Goal: Information Seeking & Learning: Check status

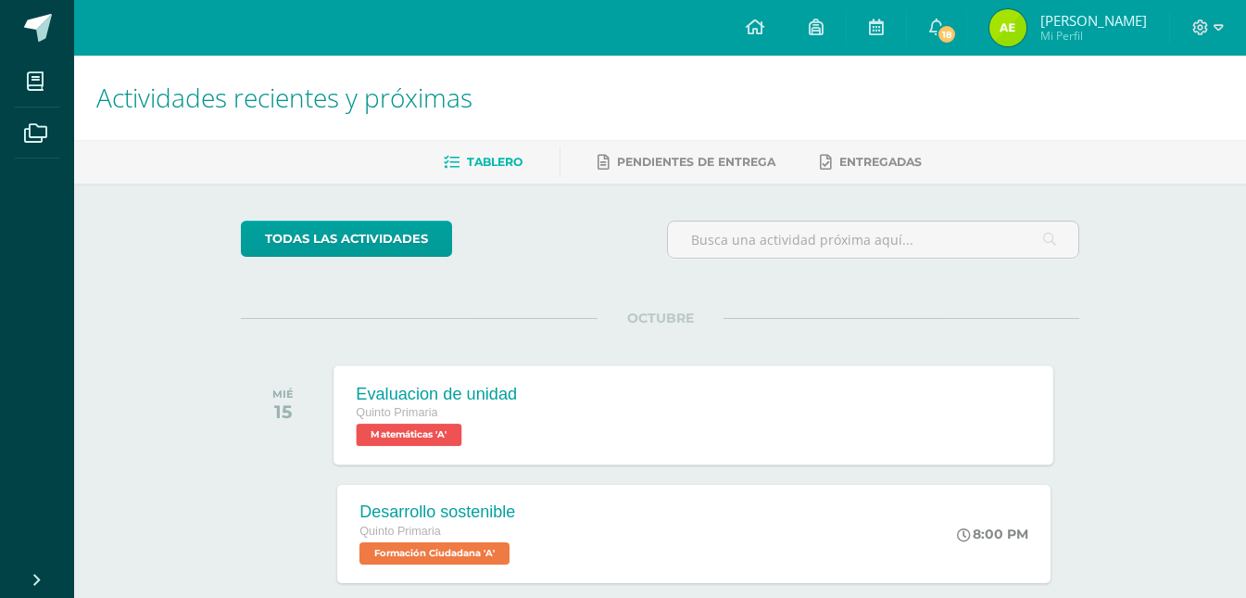
click at [596, 399] on div "Evaluacion de unidad Quinto Primaria Matemáticas 'A' Evaluacion de unidad Matem…" at bounding box center [694, 414] width 720 height 99
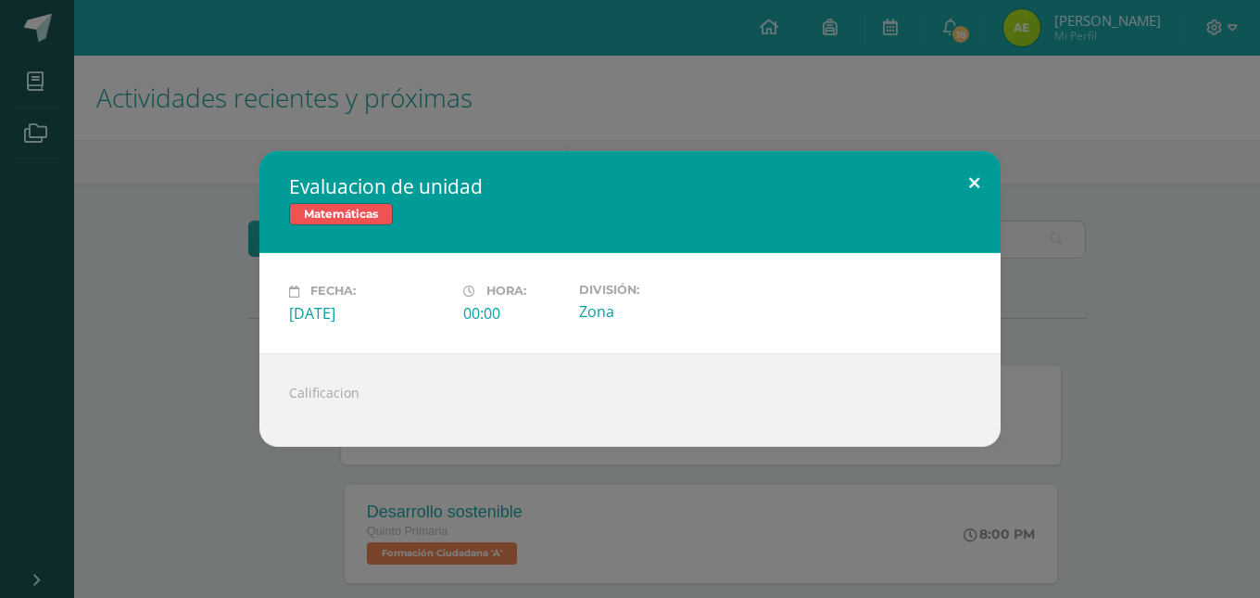
click at [977, 167] on button at bounding box center [974, 182] width 53 height 63
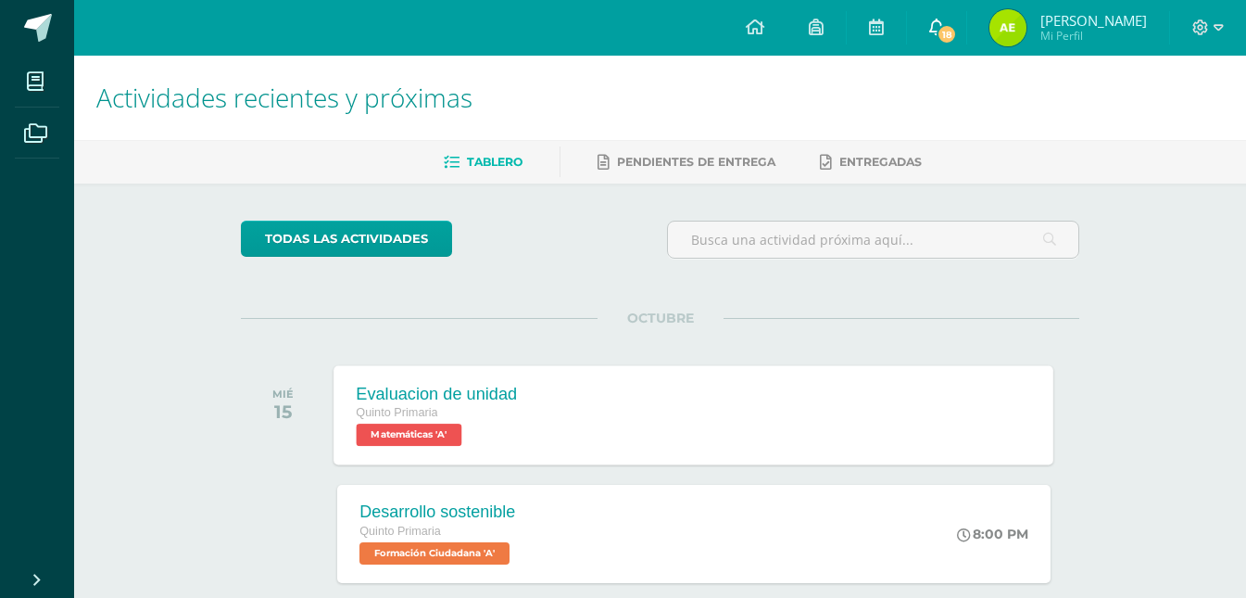
click at [944, 32] on icon at bounding box center [936, 27] width 15 height 17
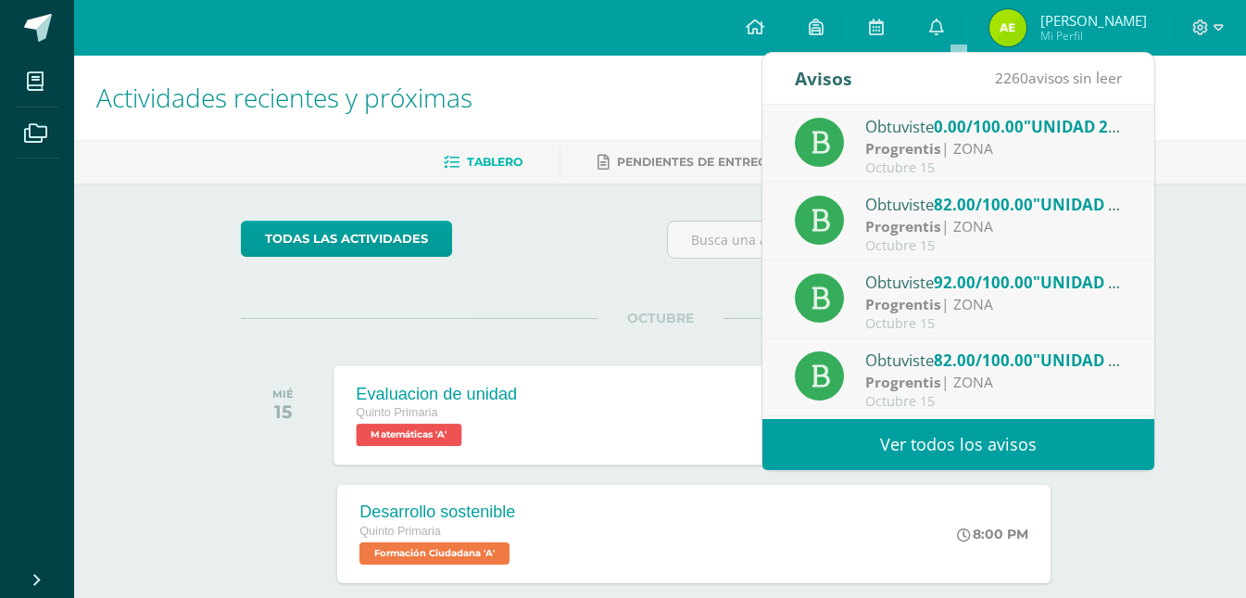
click at [935, 154] on strong "Progrentis" at bounding box center [903, 148] width 76 height 20
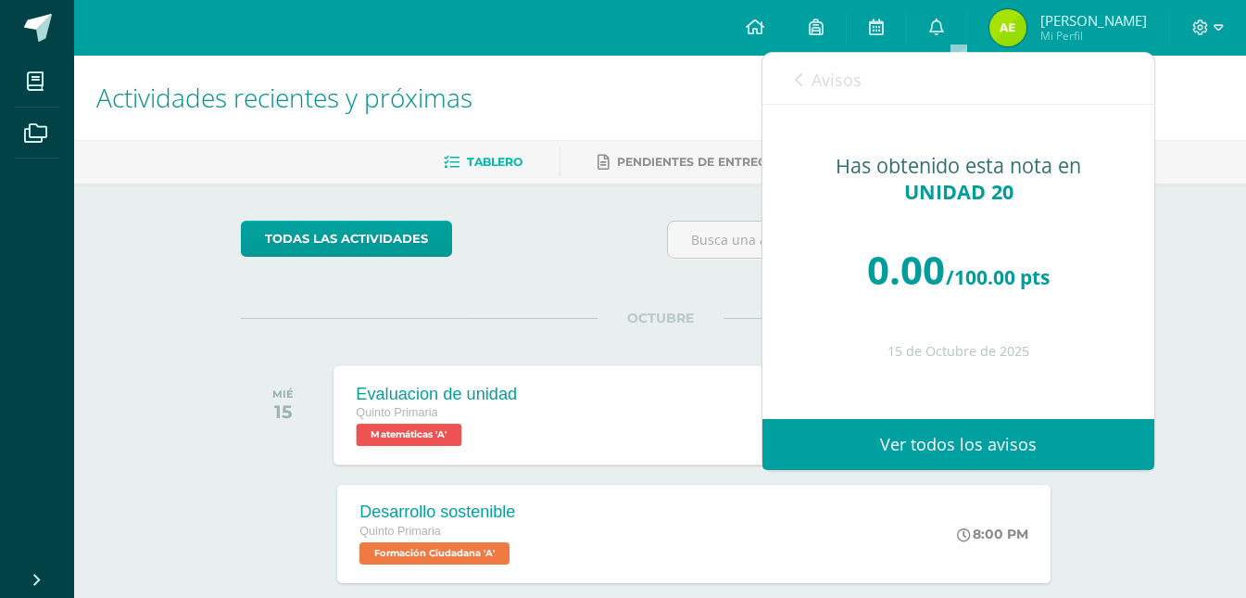
click at [790, 88] on div "Avisos 2259 avisos sin leer Avisos" at bounding box center [959, 79] width 392 height 52
click at [792, 81] on div "Avisos 2259 avisos sin leer Avisos" at bounding box center [959, 79] width 392 height 52
click at [797, 79] on icon at bounding box center [798, 79] width 7 height 15
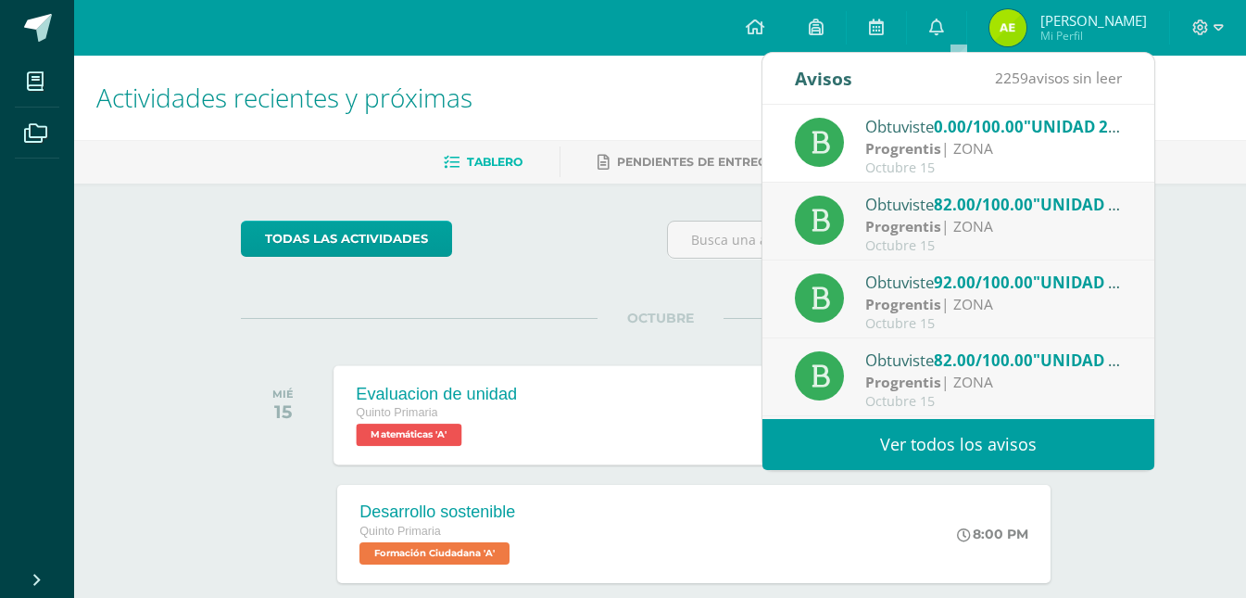
click at [930, 195] on div "Obtuviste 82.00/100.00 "UNIDAD 20" en Progrentis" at bounding box center [994, 204] width 258 height 24
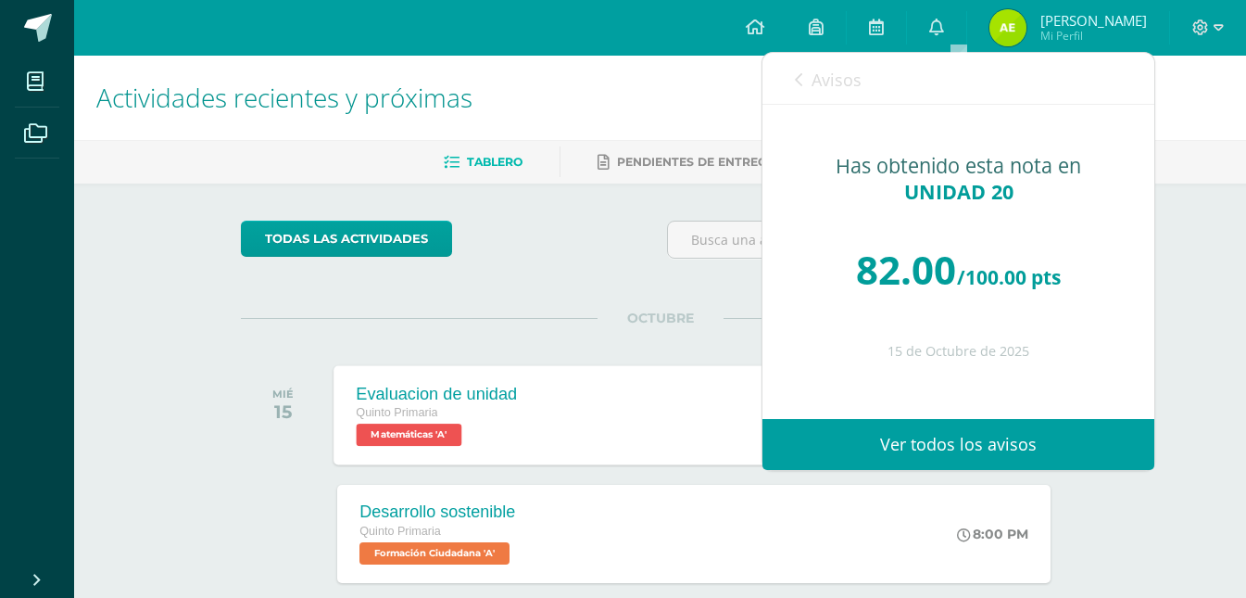
click at [797, 82] on icon at bounding box center [798, 79] width 7 height 15
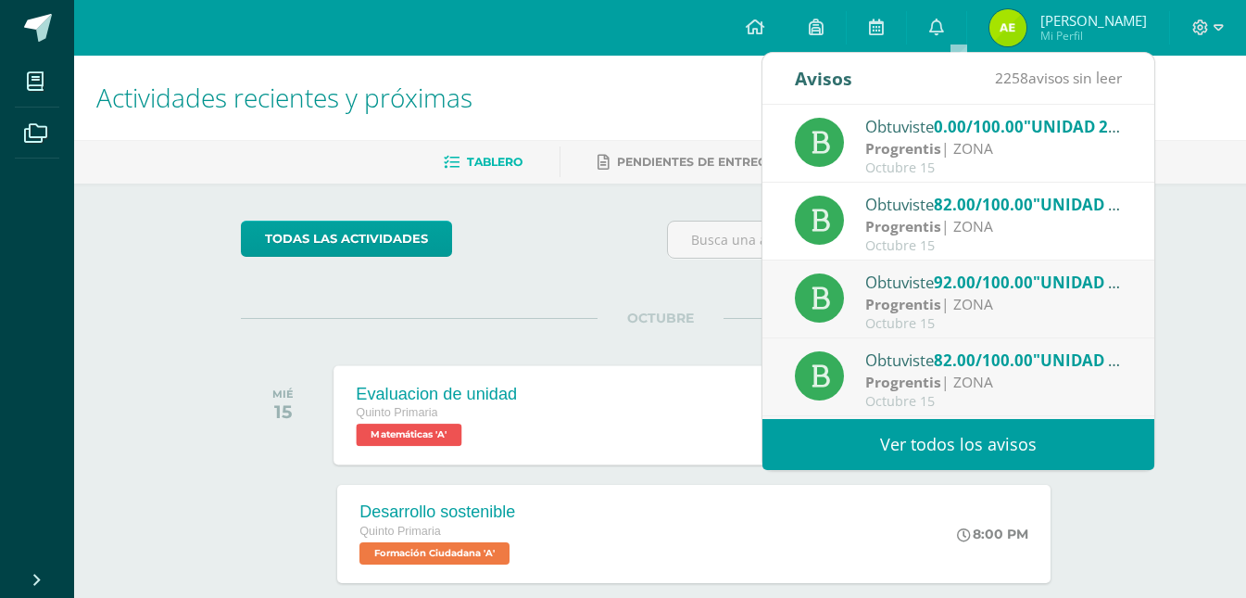
click at [939, 287] on span "92.00/100.00" at bounding box center [983, 281] width 99 height 21
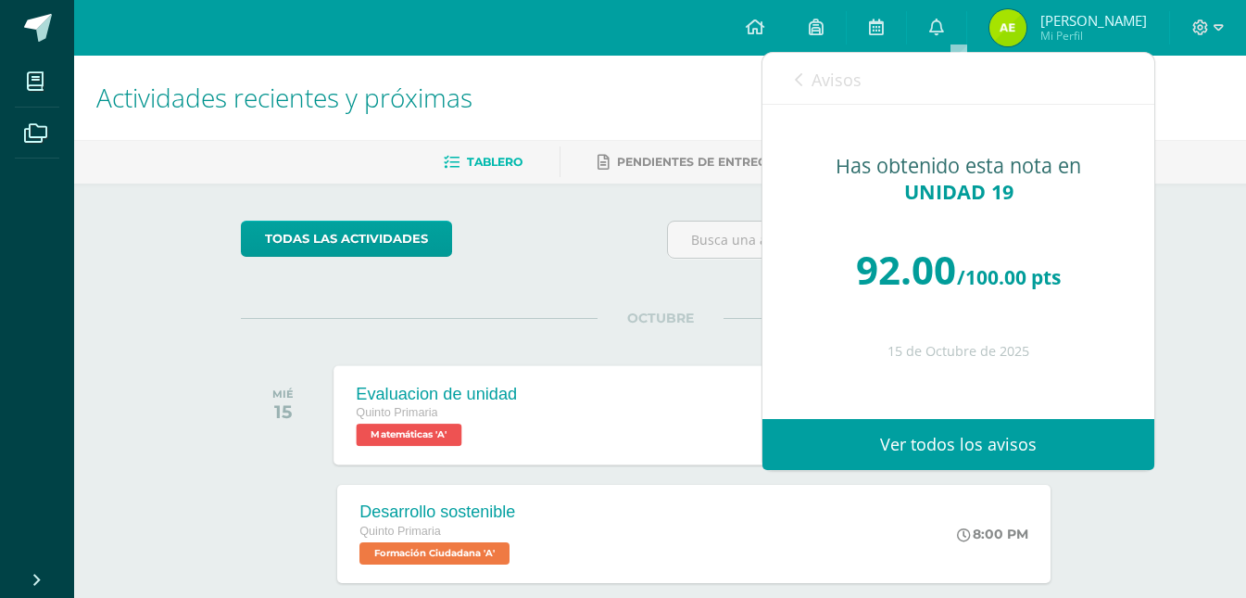
click at [802, 91] on link "Avisos" at bounding box center [828, 79] width 67 height 53
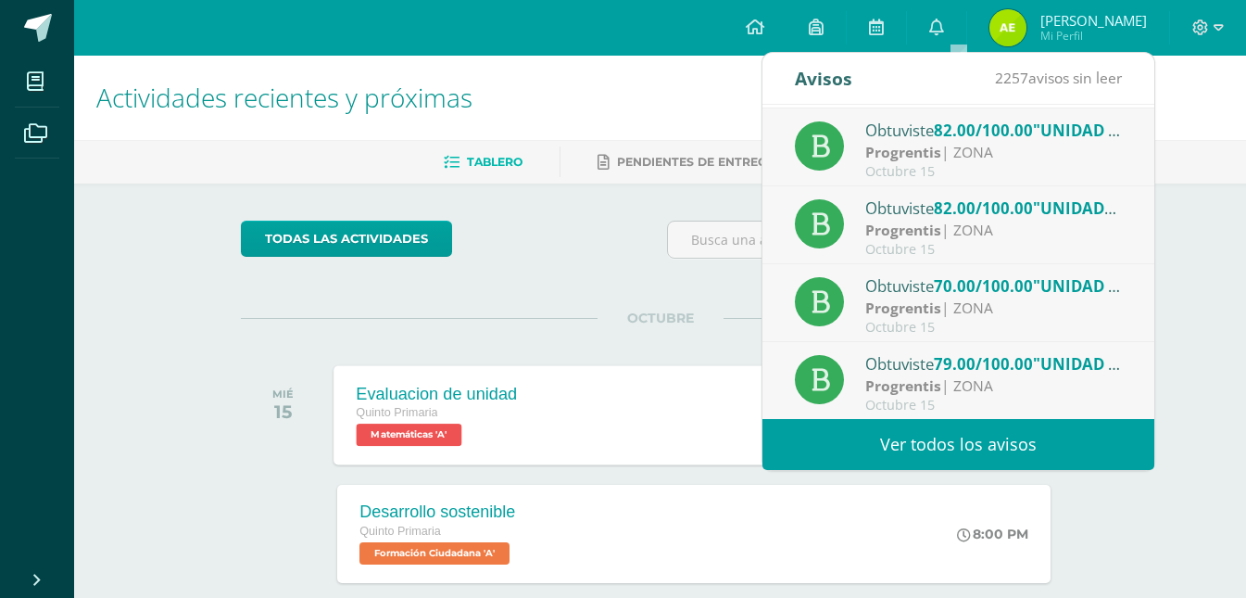
scroll to position [278, 0]
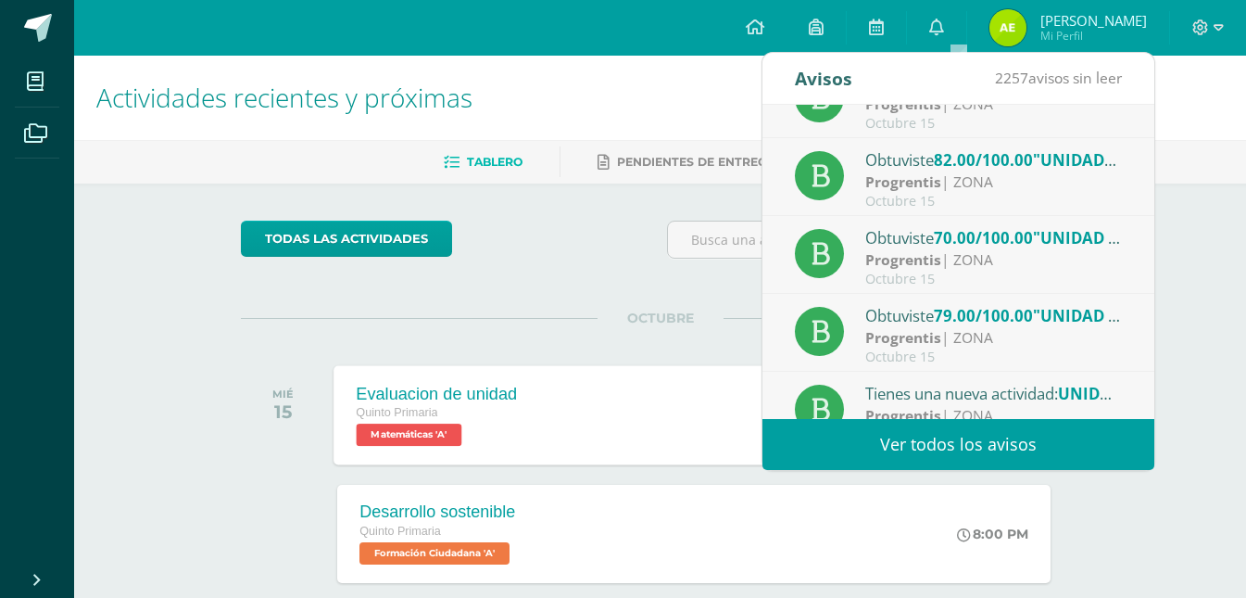
click at [907, 145] on div "Obtuviste 82.00/100.00 "UNIDAD18" en Progrentis Progrentis | ZONA [DATE]" at bounding box center [959, 177] width 392 height 78
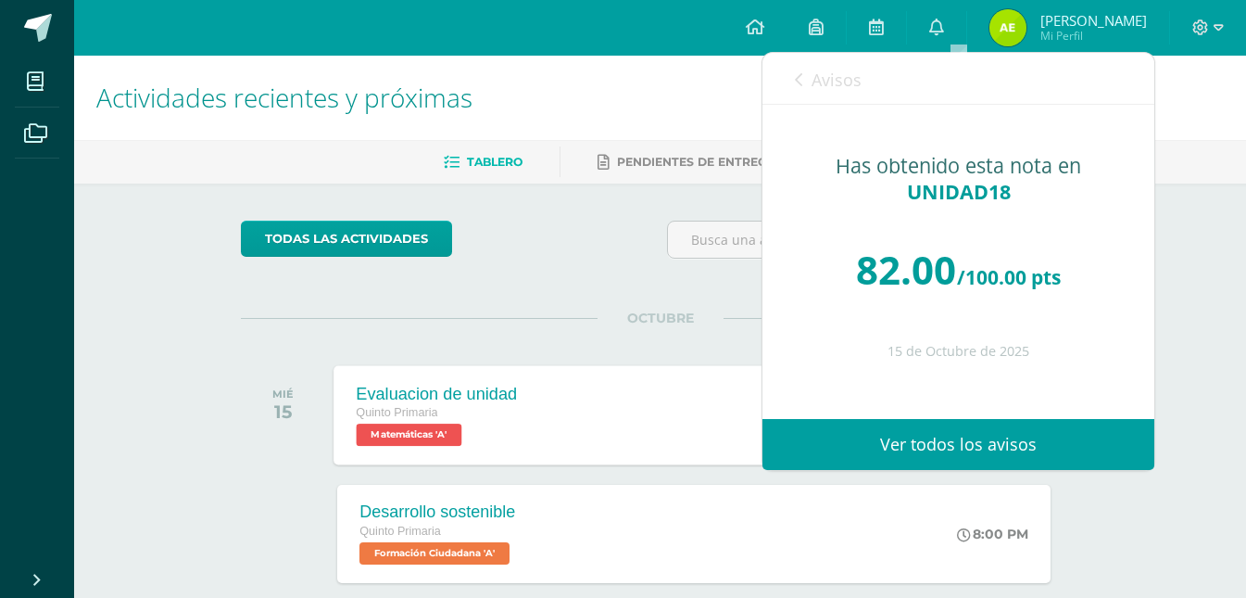
click at [803, 88] on link "Avisos" at bounding box center [828, 79] width 67 height 53
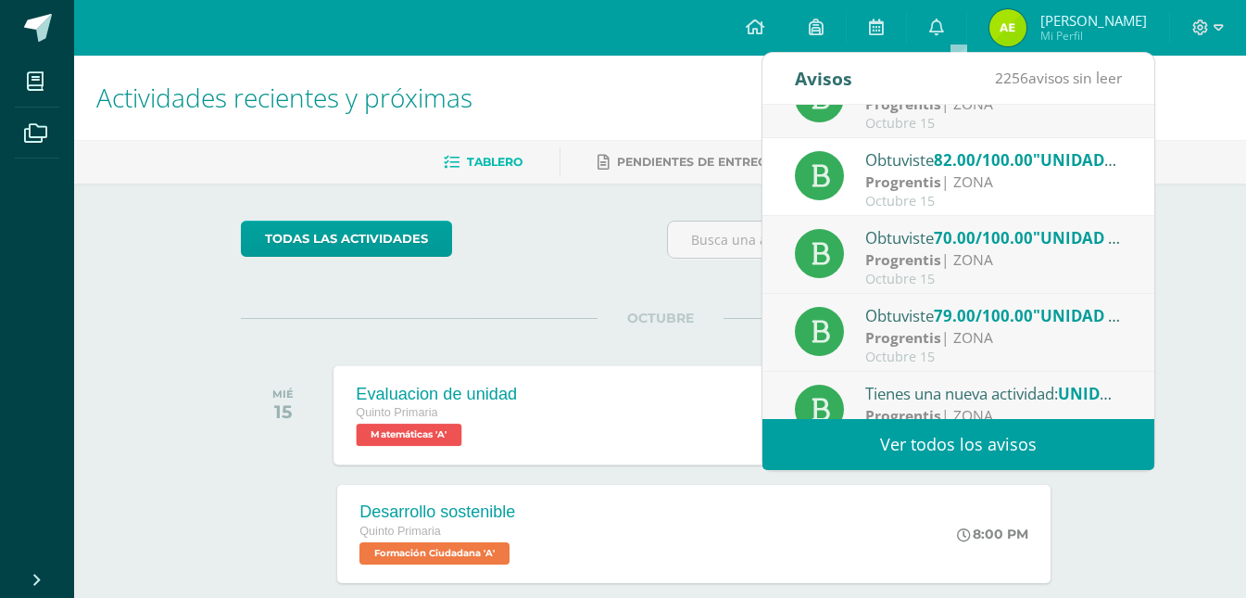
click at [872, 232] on div "Obtuviste 70.00/100.00 "UNIDAD 17" en Progrentis" at bounding box center [994, 237] width 258 height 24
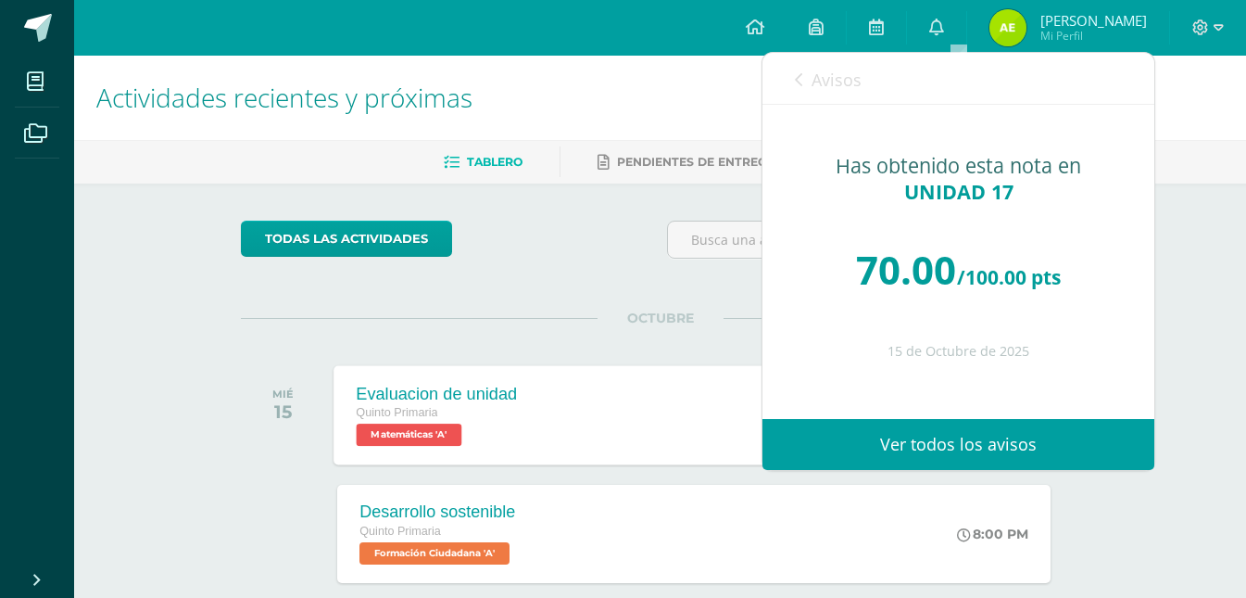
click at [797, 84] on icon at bounding box center [798, 79] width 7 height 15
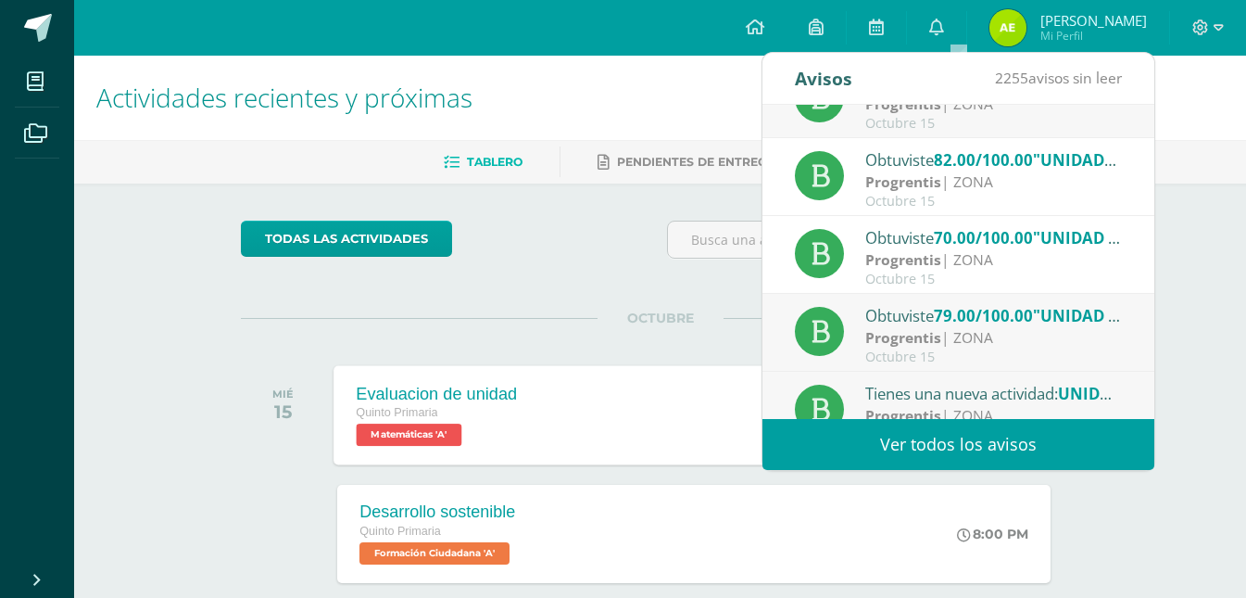
click at [876, 331] on strong "Progrentis" at bounding box center [903, 337] width 76 height 20
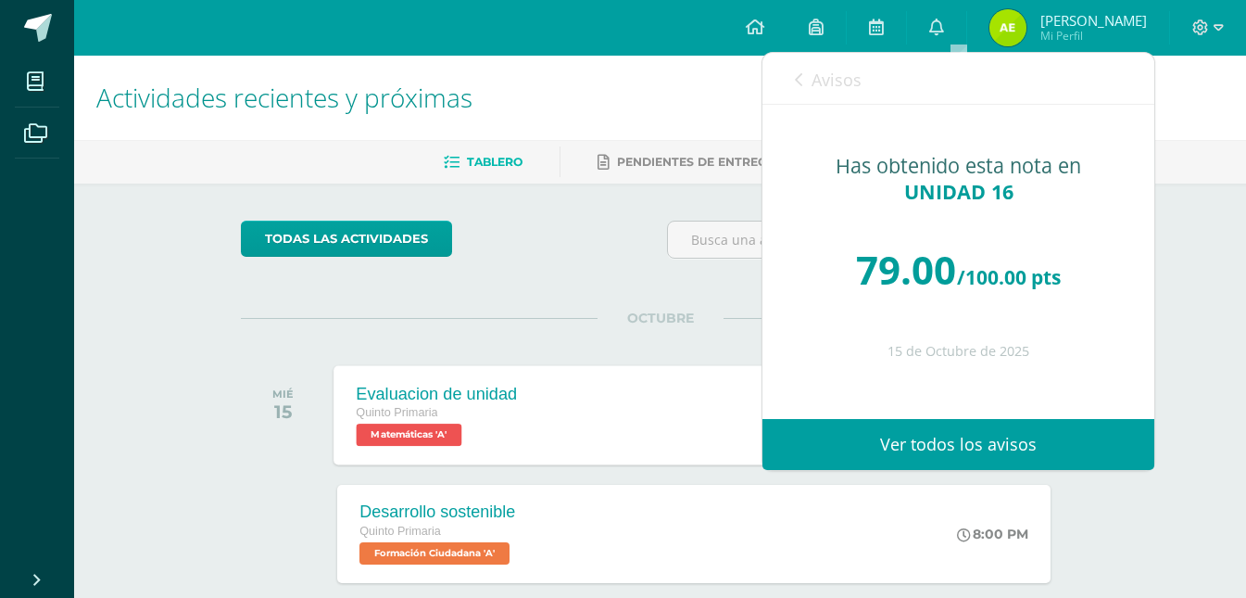
click at [793, 82] on div "Avisos 2254 avisos sin leer Avisos" at bounding box center [959, 79] width 392 height 52
click at [796, 80] on icon at bounding box center [798, 79] width 7 height 15
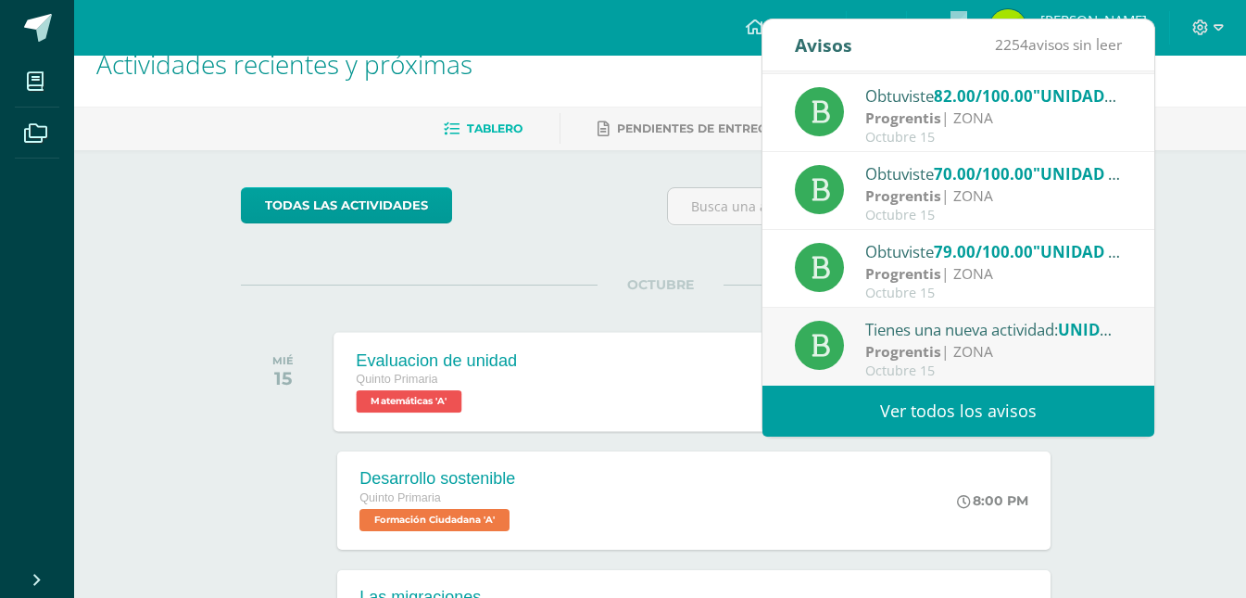
scroll to position [93, 0]
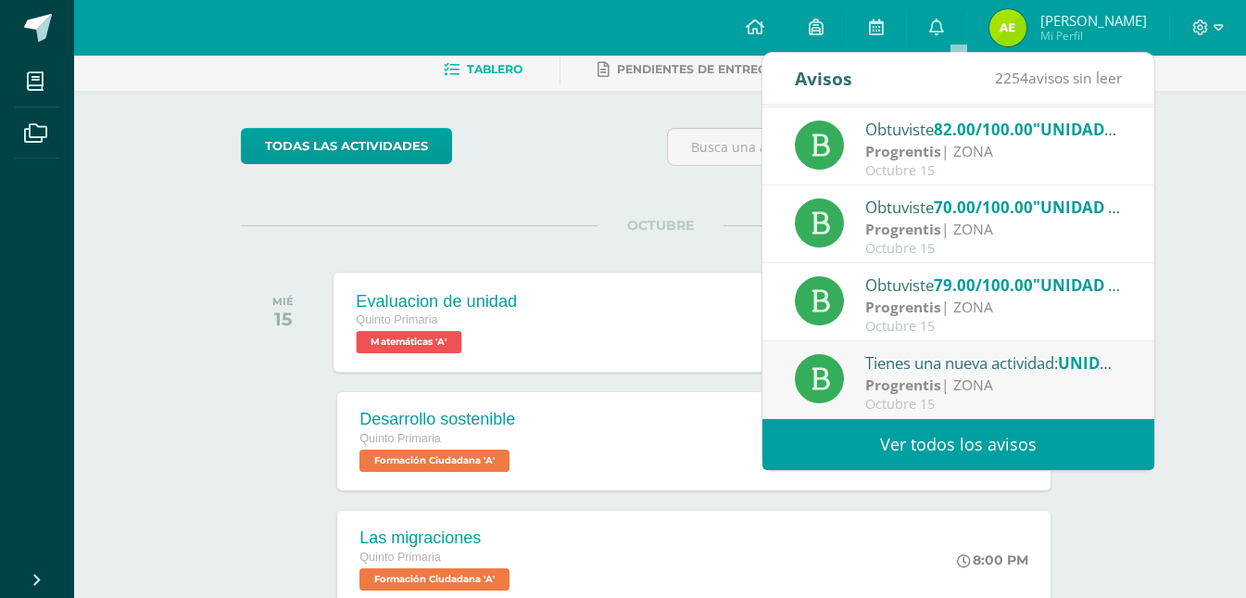
click at [896, 359] on div "Tienes una nueva actividad: UNIDAD 20" at bounding box center [994, 362] width 258 height 24
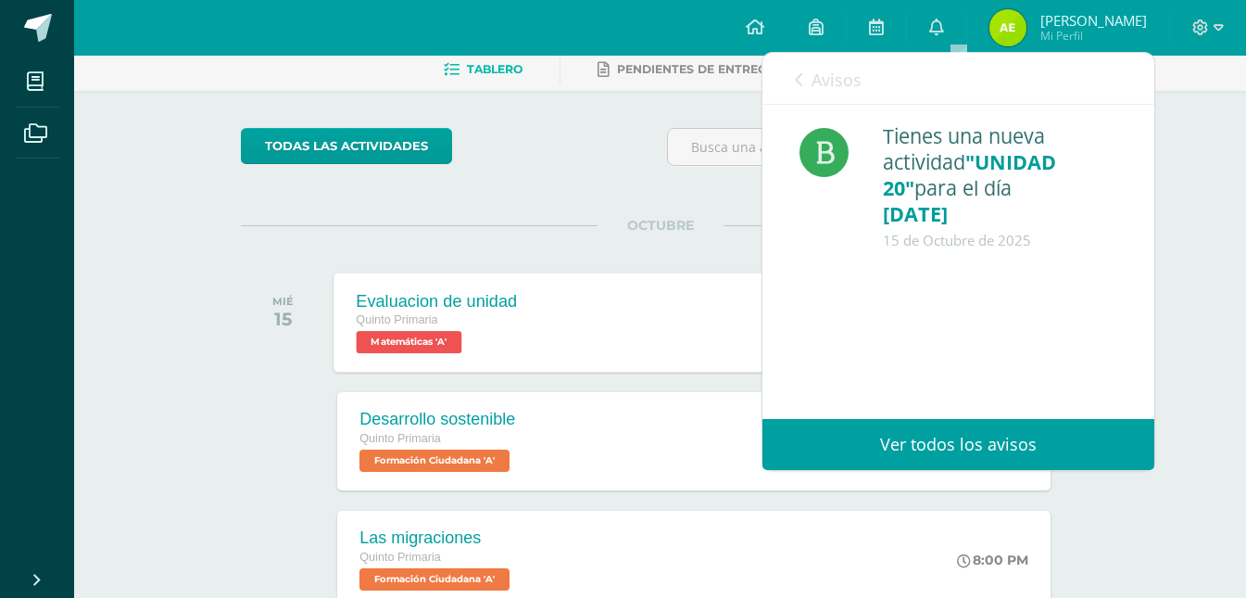
click at [806, 74] on link "Avisos" at bounding box center [828, 79] width 67 height 53
